Goal: Task Accomplishment & Management: Complete application form

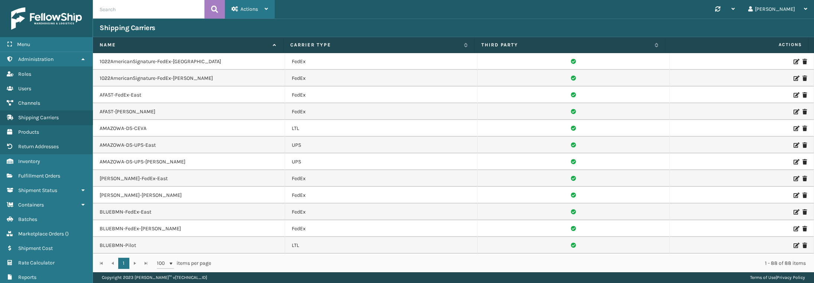
click at [255, 13] on div "Actions" at bounding box center [250, 9] width 36 height 19
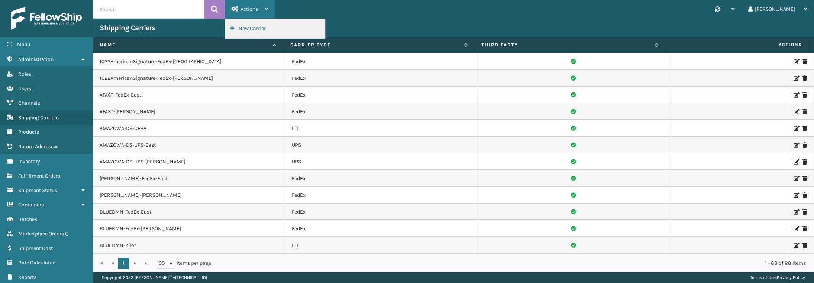
click at [254, 30] on button "New Carrier" at bounding box center [275, 28] width 100 height 19
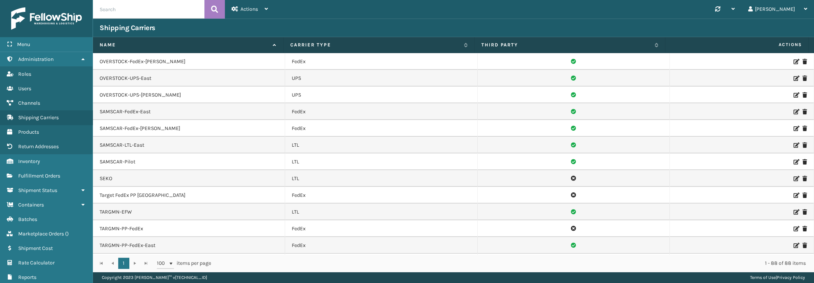
scroll to position [930, 0]
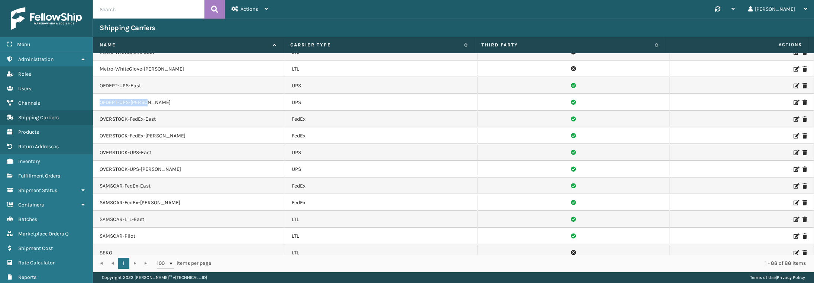
drag, startPoint x: 138, startPoint y: 102, endPoint x: 98, endPoint y: 96, distance: 39.8
click at [98, 96] on td "OFDEPT-UPS-[PERSON_NAME]" at bounding box center [189, 102] width 192 height 17
copy td "OFDEPT-UPS-[PERSON_NAME]"
click at [259, 12] on div "Actions" at bounding box center [250, 9] width 36 height 19
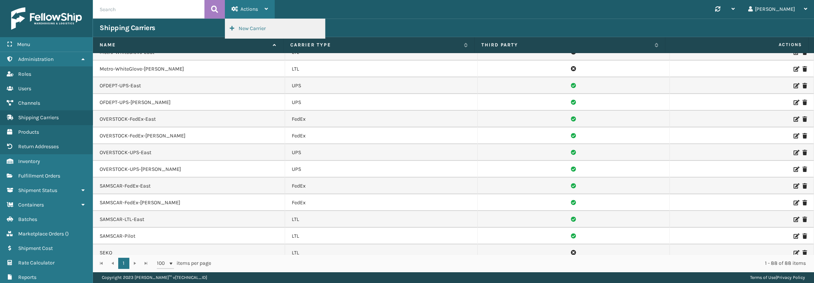
click at [264, 29] on button "New Carrier" at bounding box center [275, 28] width 100 height 19
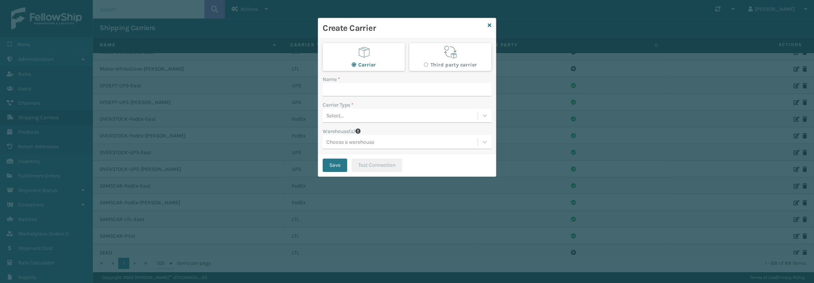
click at [447, 58] on span "button" at bounding box center [451, 52] width 14 height 14
radio input "false"
radio input "true"
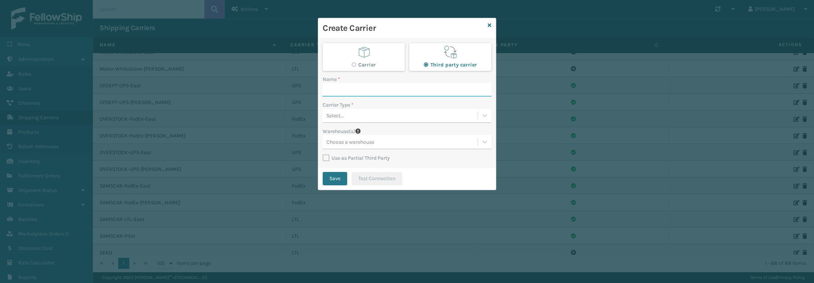
click at [380, 87] on input "Name *" at bounding box center [407, 89] width 169 height 13
paste input "OFDEPT-UPS-[PERSON_NAME]"
click at [353, 89] on input "OFDEPT-UPS-[PERSON_NAME]" at bounding box center [400, 89] width 155 height 13
type input "OFDEPT-FedEx-[PERSON_NAME]"
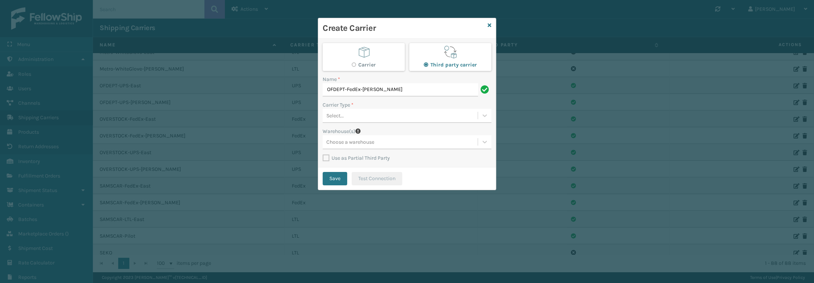
click at [387, 115] on div "Select..." at bounding box center [400, 116] width 155 height 12
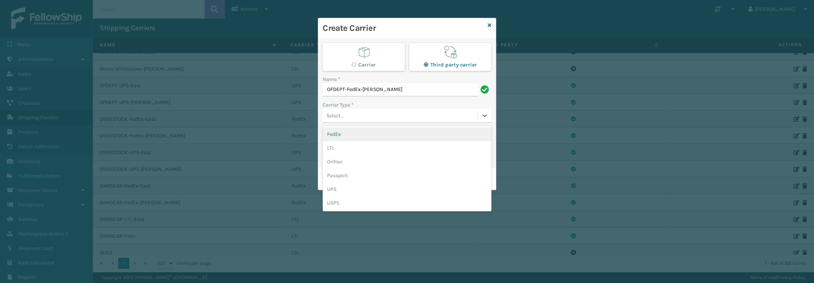
click at [373, 139] on div "FedEx" at bounding box center [407, 135] width 169 height 14
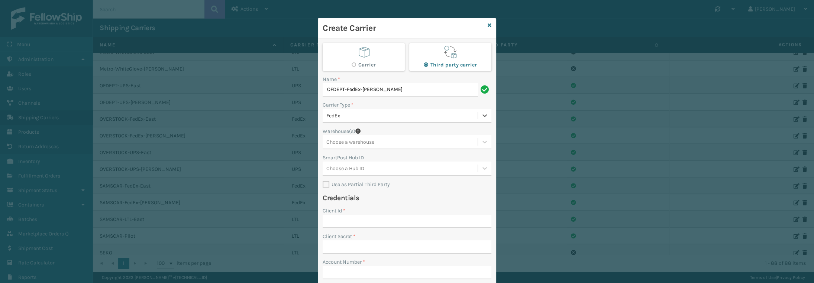
click at [369, 143] on div "Choose a warehouse" at bounding box center [350, 142] width 48 height 8
click at [372, 162] on div "Fellowship - East" at bounding box center [407, 161] width 169 height 14
click at [414, 142] on div "Fellowship - East" at bounding box center [394, 142] width 142 height 12
click at [395, 157] on div "[PERSON_NAME] (Ironlink Logistics)" at bounding box center [407, 161] width 169 height 14
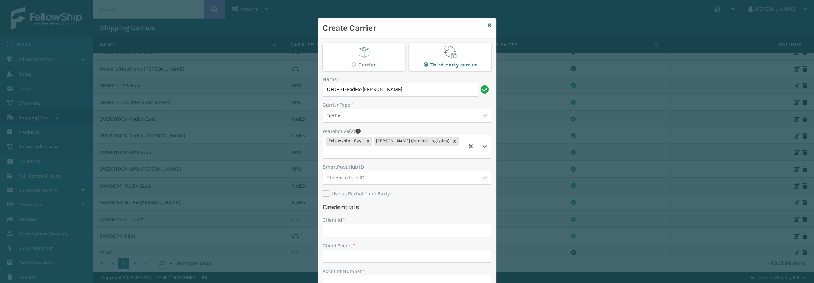
click at [450, 143] on div "Fellowship - East [PERSON_NAME] (Ironlink Logistics)" at bounding box center [394, 146] width 142 height 23
click at [441, 163] on div "WindGap (Iron Mountain)" at bounding box center [407, 170] width 169 height 14
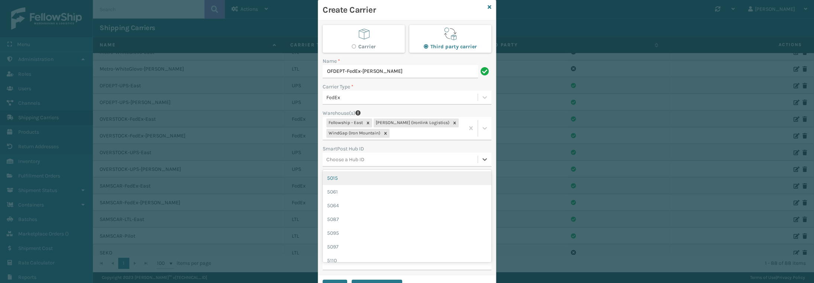
click at [370, 167] on div "option 5015 focused, 1 of 38. 38 results available. Use Up and Down to choose o…" at bounding box center [407, 160] width 169 height 14
click at [378, 153] on div "Choose a Hub ID" at bounding box center [400, 158] width 155 height 12
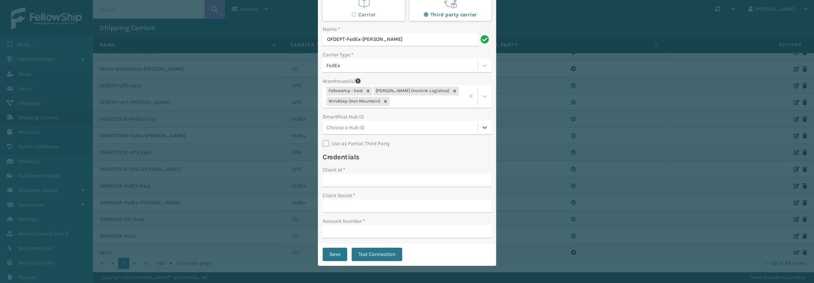
click at [374, 145] on label "Use as Partial Third Party" at bounding box center [356, 144] width 67 height 6
click at [323, 140] on input "Use as Partial Third Party" at bounding box center [323, 139] width 0 height 1
checkbox input "true"
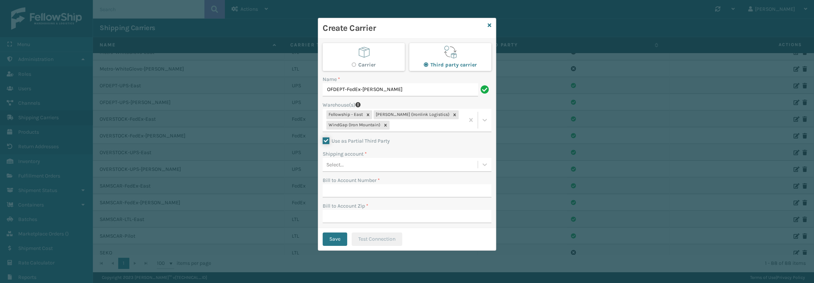
scroll to position [0, 0]
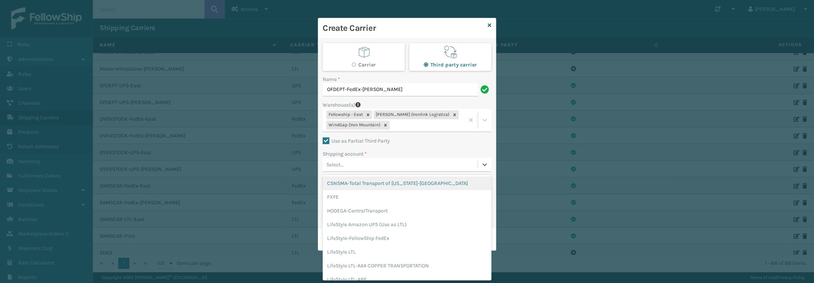
click at [387, 163] on div "Select..." at bounding box center [400, 164] width 155 height 12
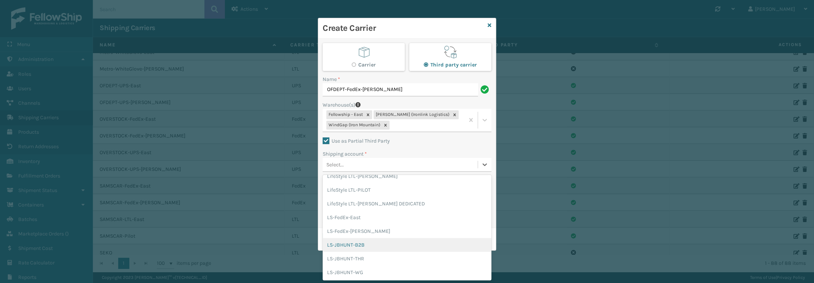
scroll to position [223, 0]
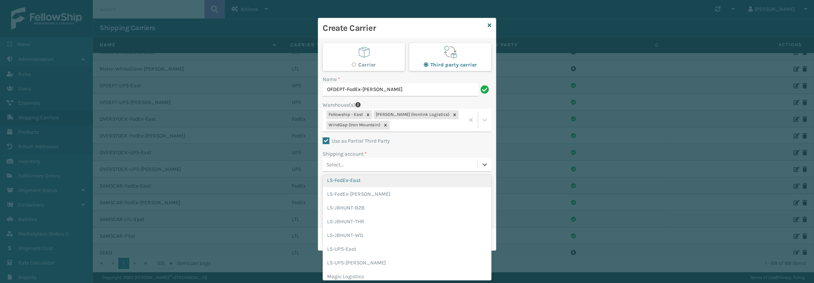
click at [447, 135] on div "Carrier Third party carrier Name * OFDEPT-FedEx-[PERSON_NAME] Warehouse(s) Fell…" at bounding box center [407, 134] width 178 height 190
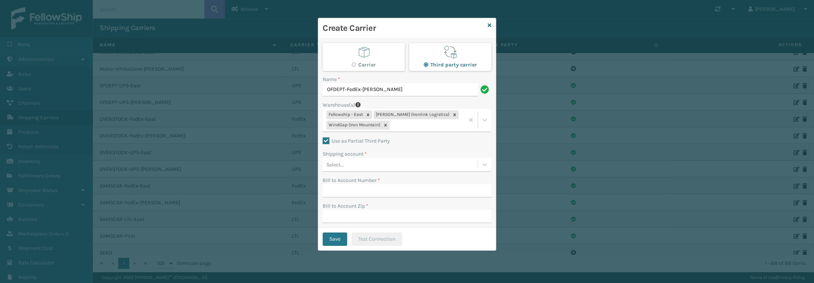
click at [488, 29] on div "Create Carrier" at bounding box center [407, 28] width 178 height 20
click at [490, 23] on icon at bounding box center [490, 25] width 4 height 5
